Goal: Find specific page/section: Find specific page/section

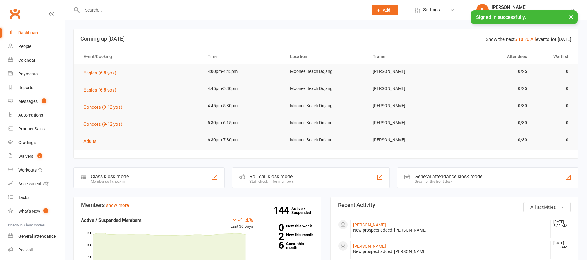
click at [126, 8] on input "text" at bounding box center [222, 10] width 284 height 9
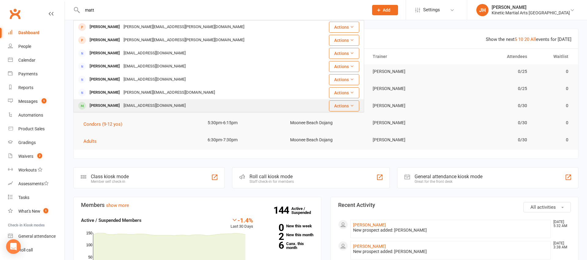
type input "matt"
click at [109, 107] on div "[PERSON_NAME]" at bounding box center [105, 105] width 34 height 9
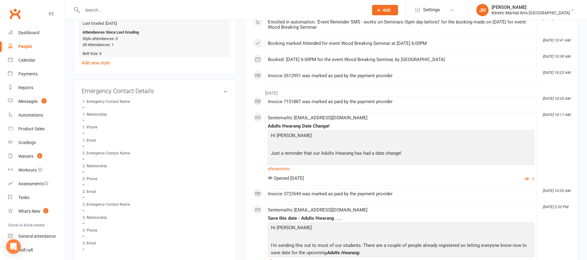
scroll to position [349, 0]
click at [98, 8] on input "text" at bounding box center [222, 10] width 284 height 9
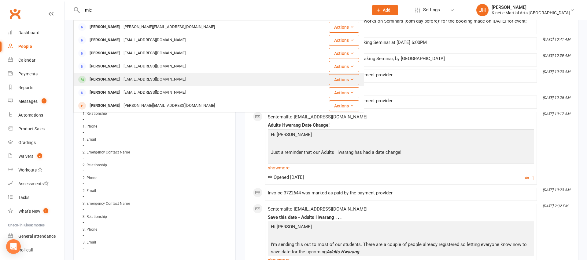
type input "mic"
click at [95, 76] on div "[PERSON_NAME]" at bounding box center [105, 79] width 34 height 9
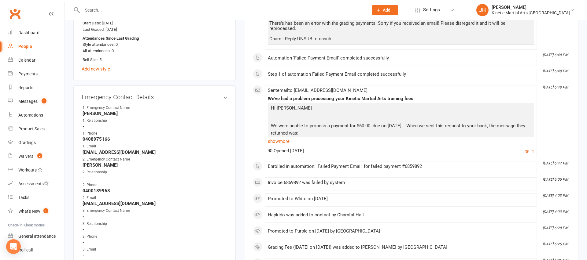
scroll to position [395, 0]
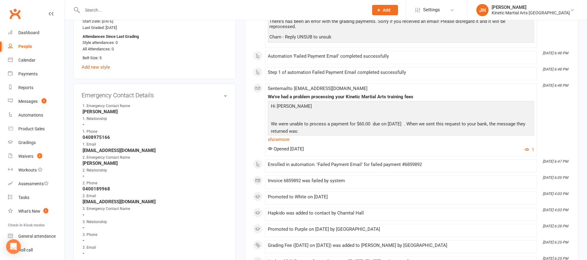
click at [96, 202] on strong "[EMAIL_ADDRESS][DOMAIN_NAME]" at bounding box center [155, 202] width 145 height 6
drag, startPoint x: 138, startPoint y: 204, endPoint x: 78, endPoint y: 202, distance: 60.8
click at [78, 202] on div "Emergency Contact Details edit 1. Emergency Contact Name [PERSON_NAME] 1. Relat…" at bounding box center [154, 177] width 162 height 186
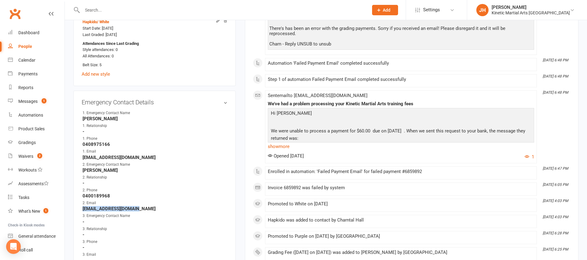
scroll to position [389, 0]
copy strong "[EMAIL_ADDRESS][DOMAIN_NAME]"
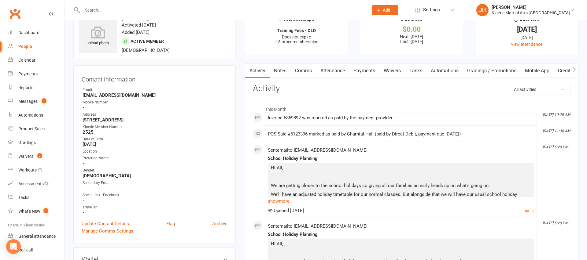
scroll to position [0, 0]
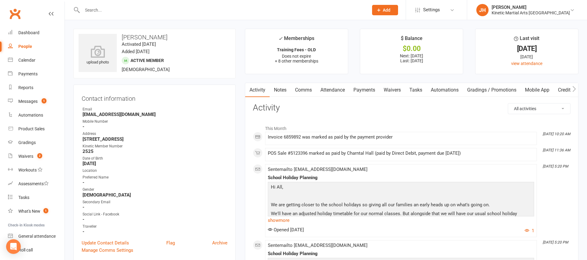
click at [124, 13] on input "text" at bounding box center [222, 10] width 284 height 9
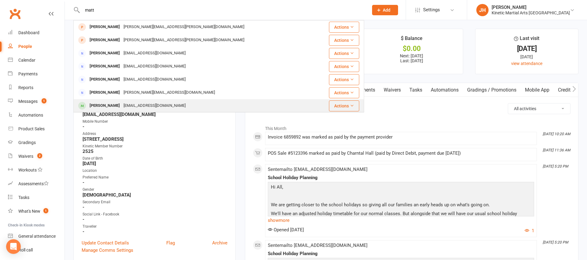
type input "matt"
click at [166, 108] on div "[EMAIL_ADDRESS][DOMAIN_NAME]" at bounding box center [155, 105] width 66 height 9
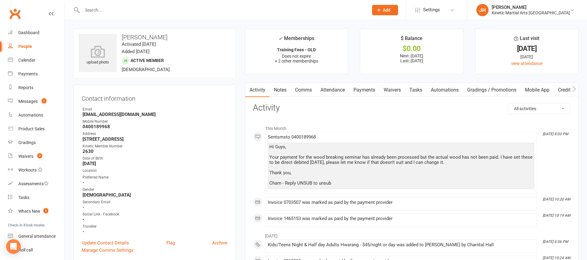
click at [128, 8] on input "text" at bounding box center [222, 10] width 284 height 9
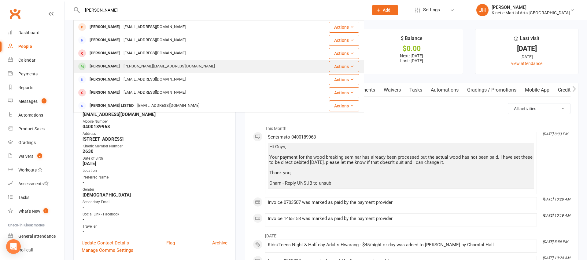
type input "[PERSON_NAME]"
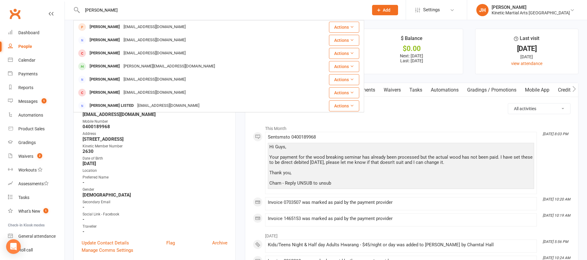
click at [104, 64] on div "[PERSON_NAME]" at bounding box center [105, 66] width 34 height 9
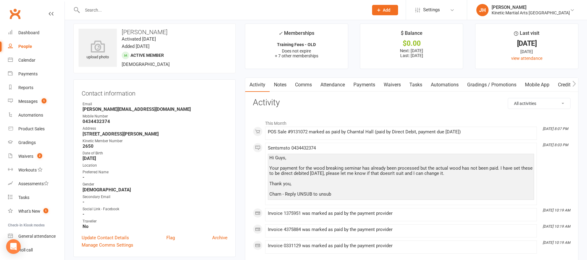
scroll to position [6, 0]
